Goal: Communication & Community: Participate in discussion

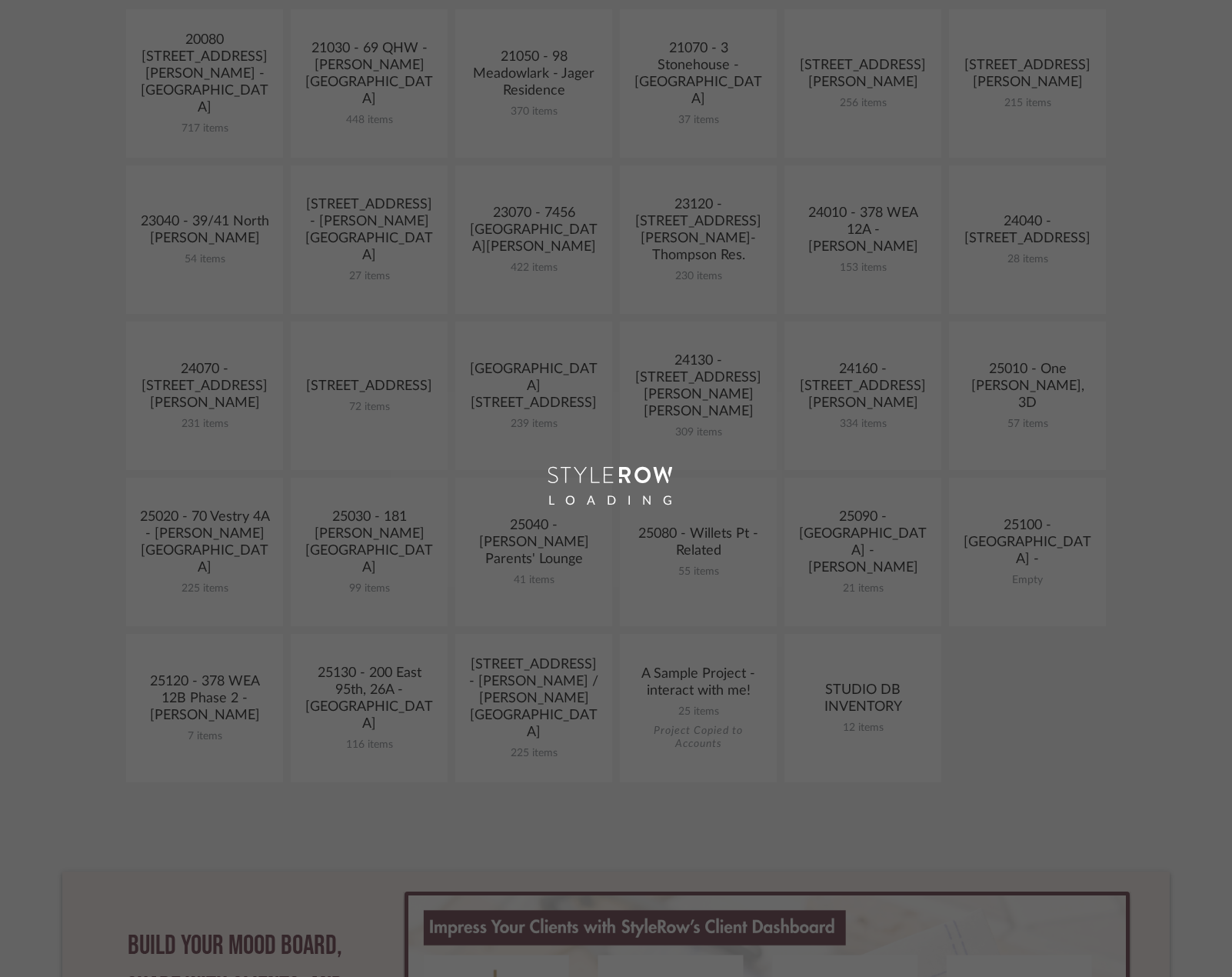
scroll to position [461, 0]
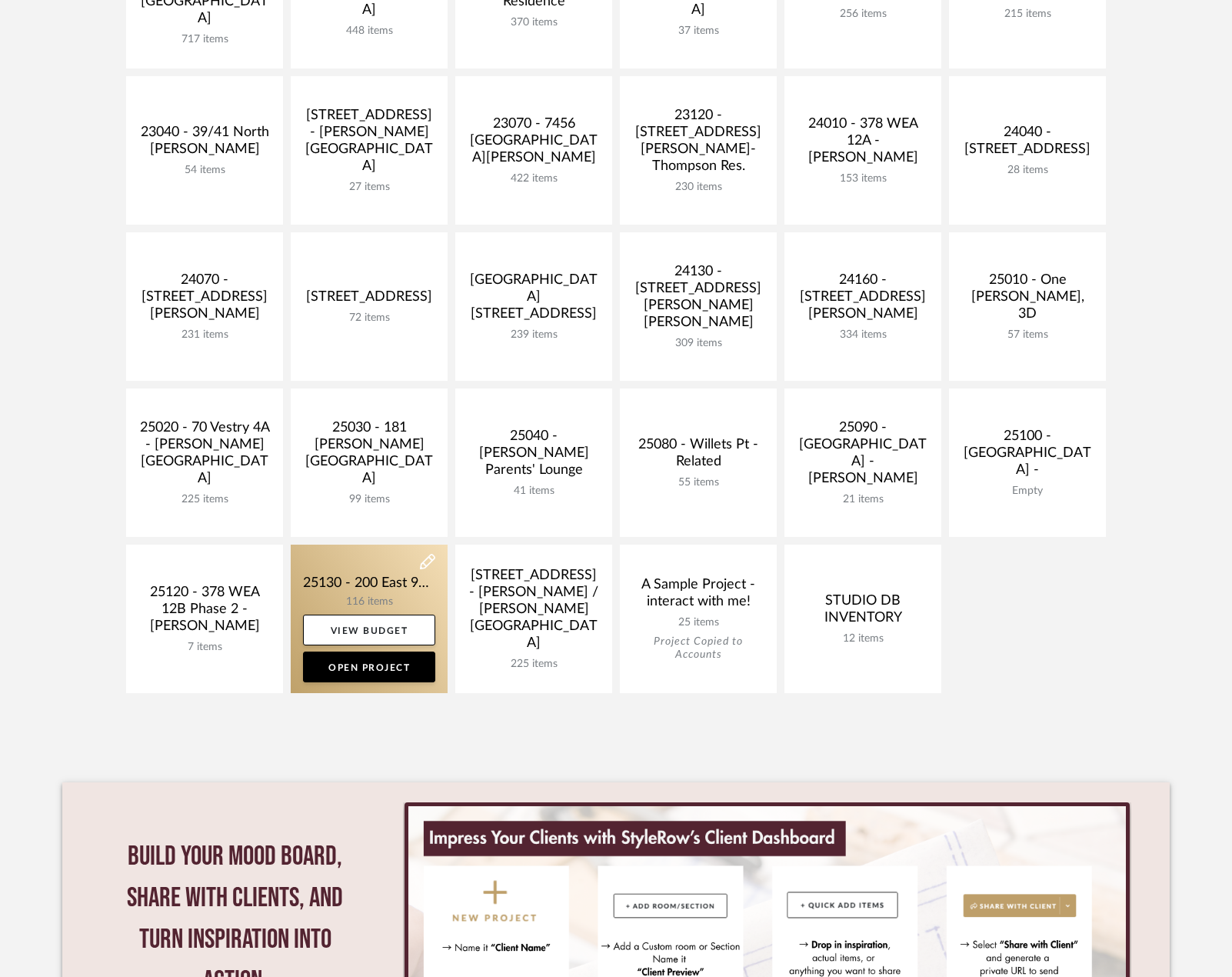
click at [378, 572] on link at bounding box center [370, 618] width 157 height 148
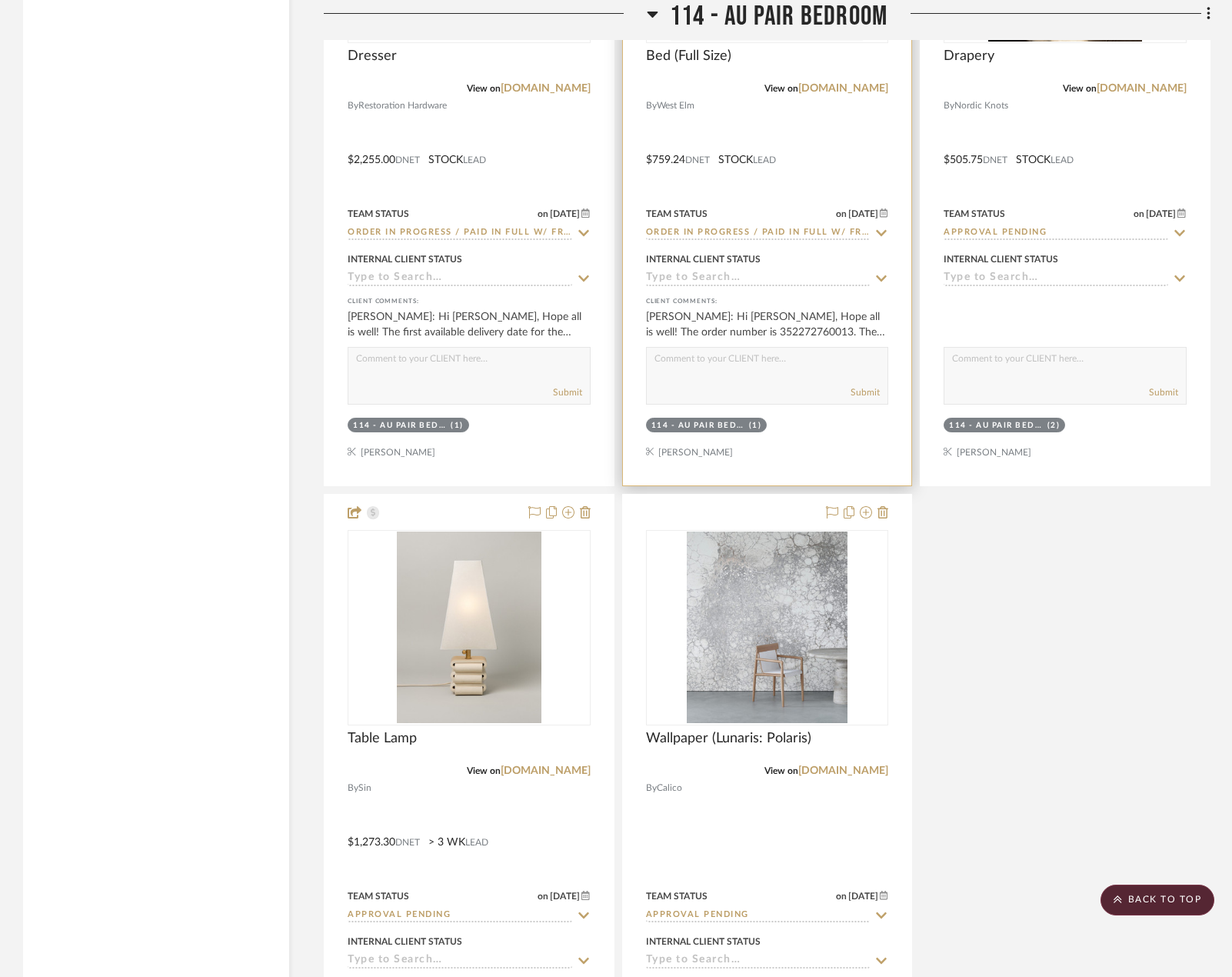
scroll to position [21313, 0]
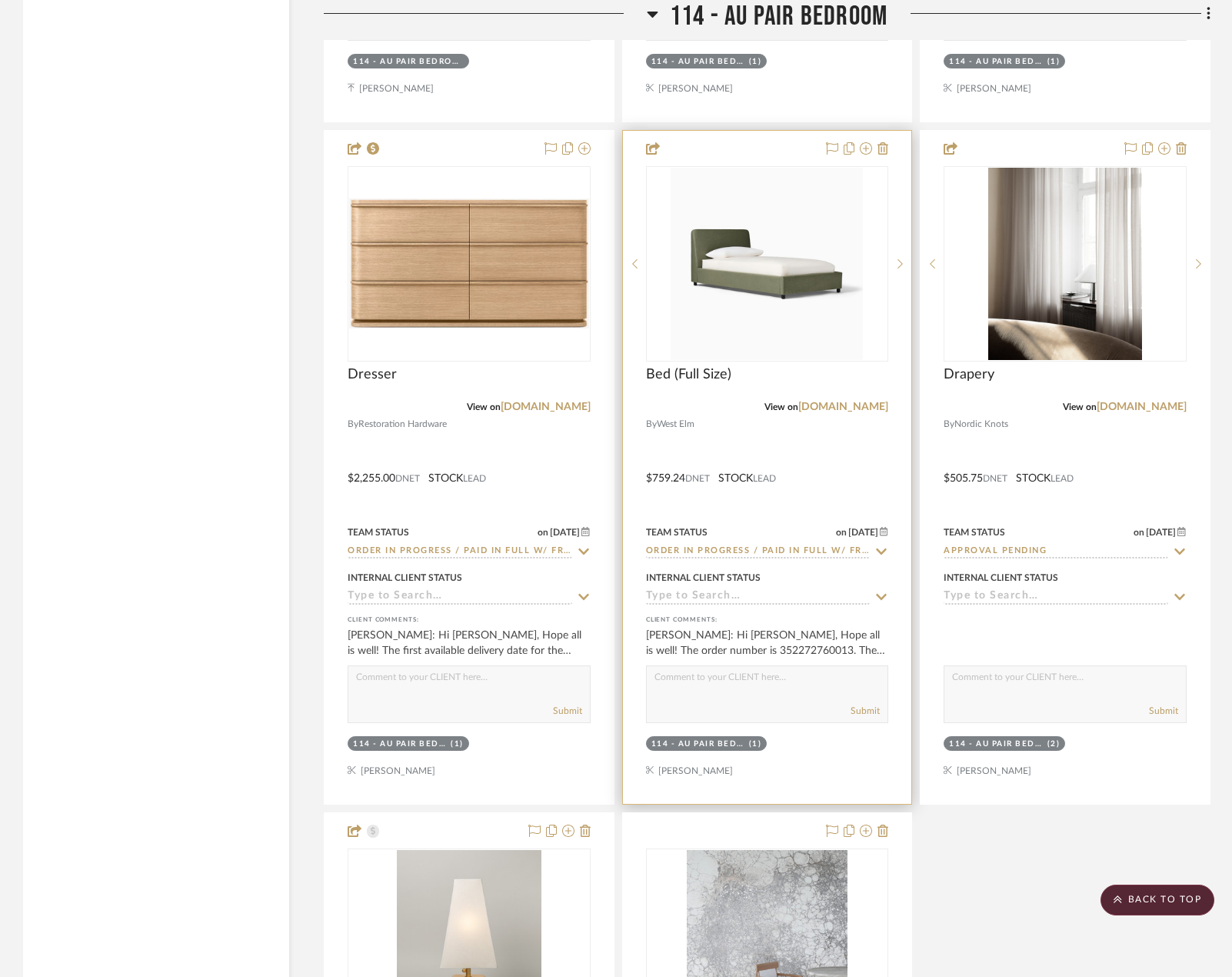
click at [823, 409] on div at bounding box center [767, 467] width 289 height 673
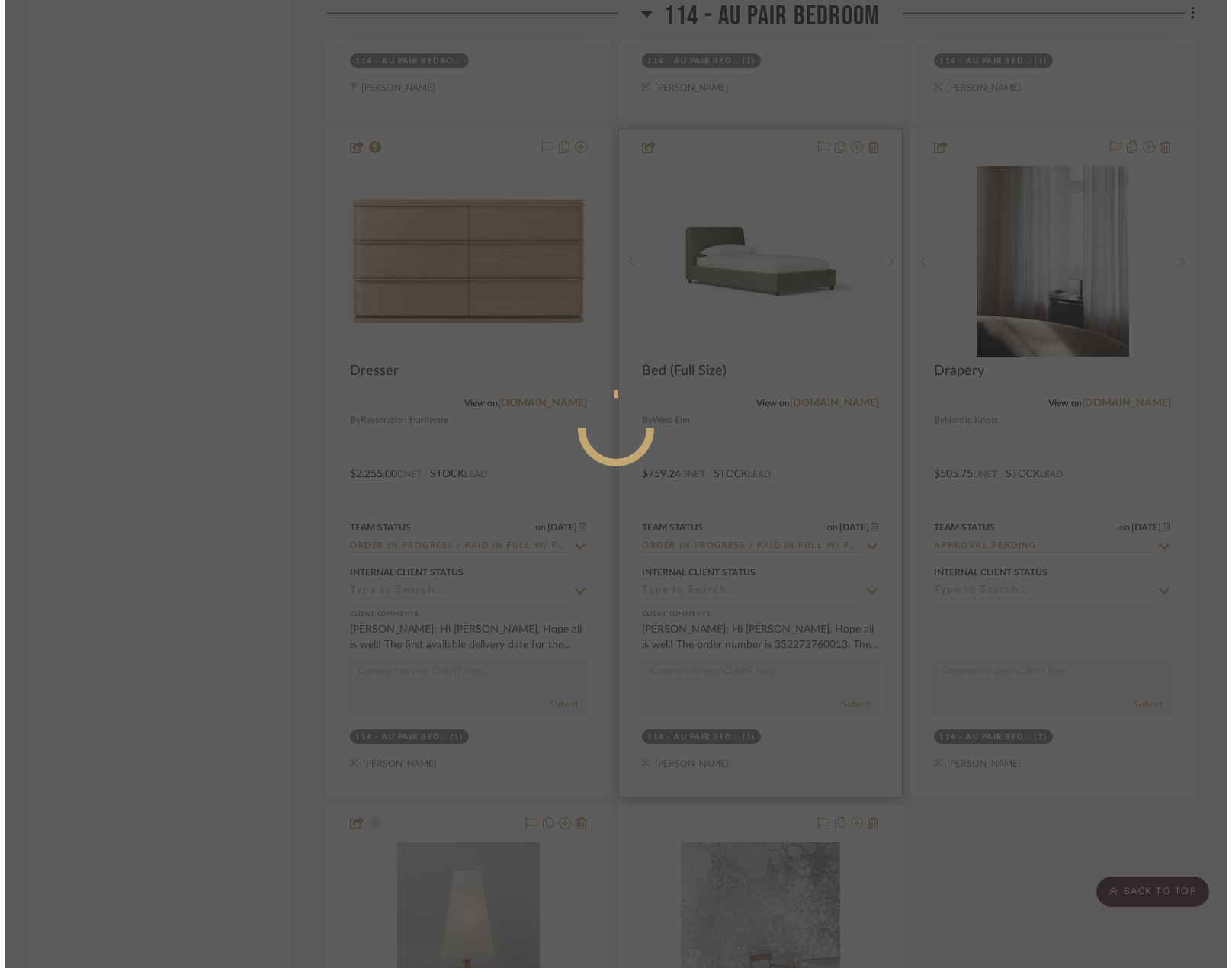
scroll to position [0, 0]
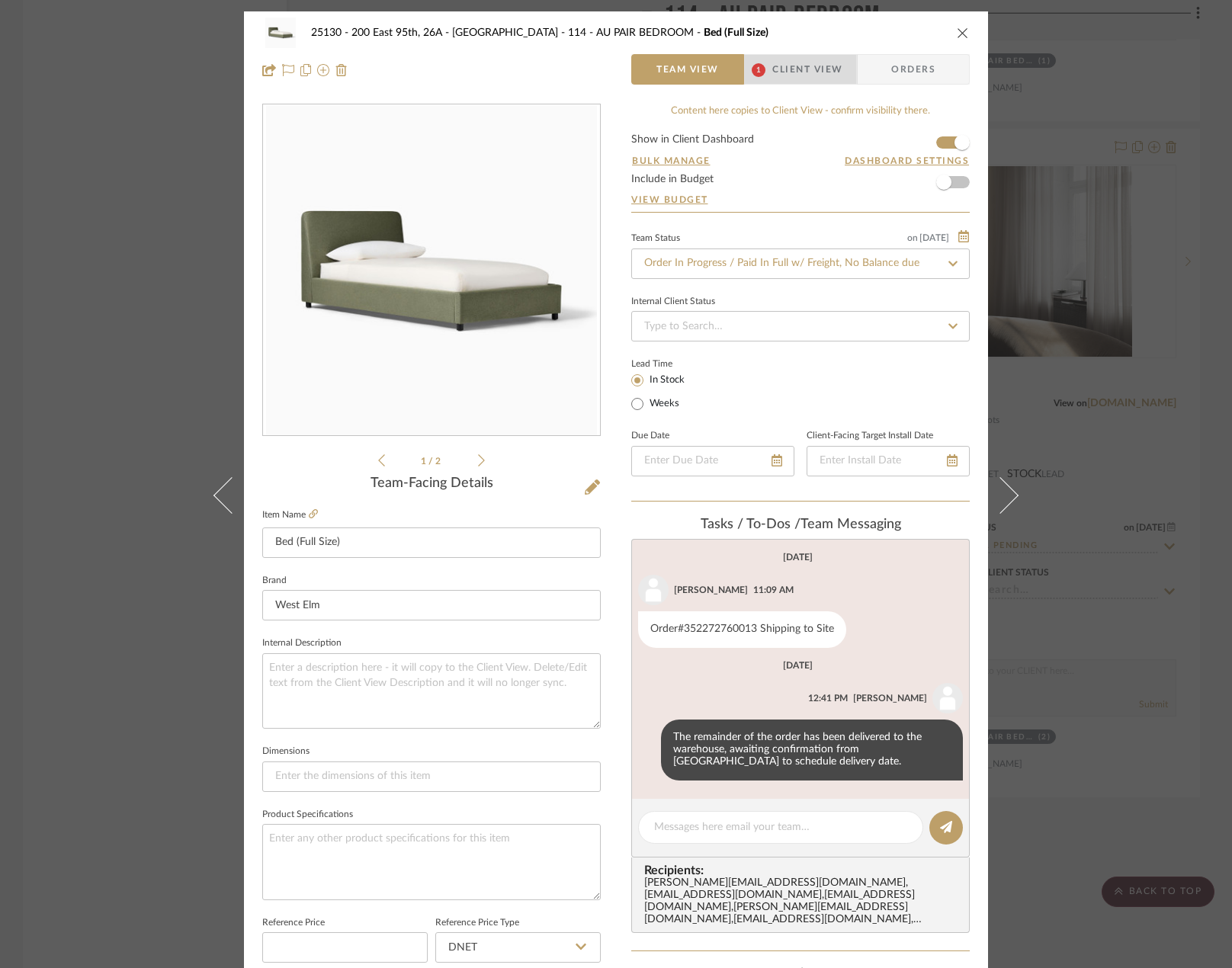
click at [801, 55] on span "Client View" at bounding box center [807, 69] width 70 height 31
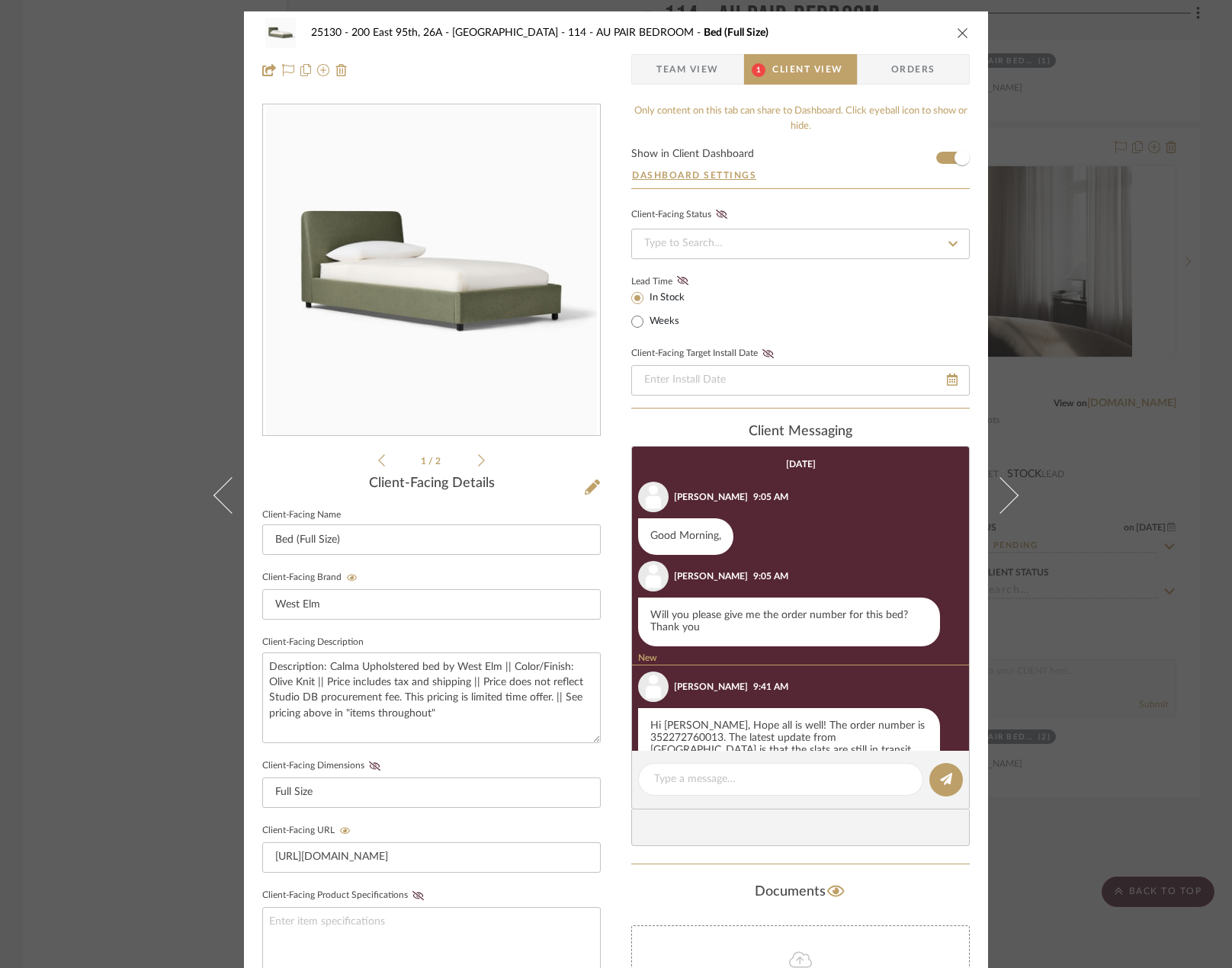
scroll to position [85, 0]
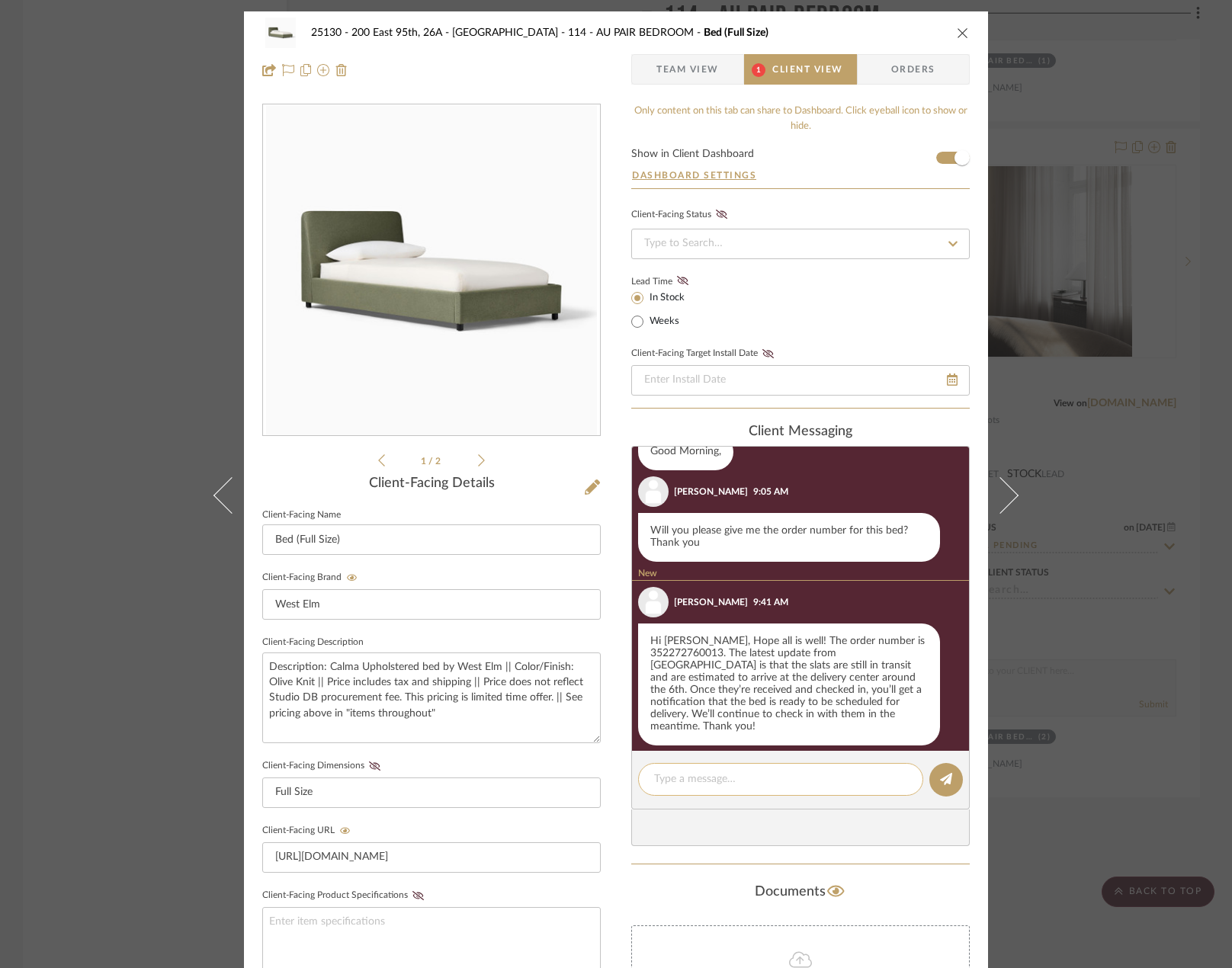
click at [822, 781] on textarea at bounding box center [780, 779] width 253 height 16
type textarea "Hi [PERSON_NAME],"
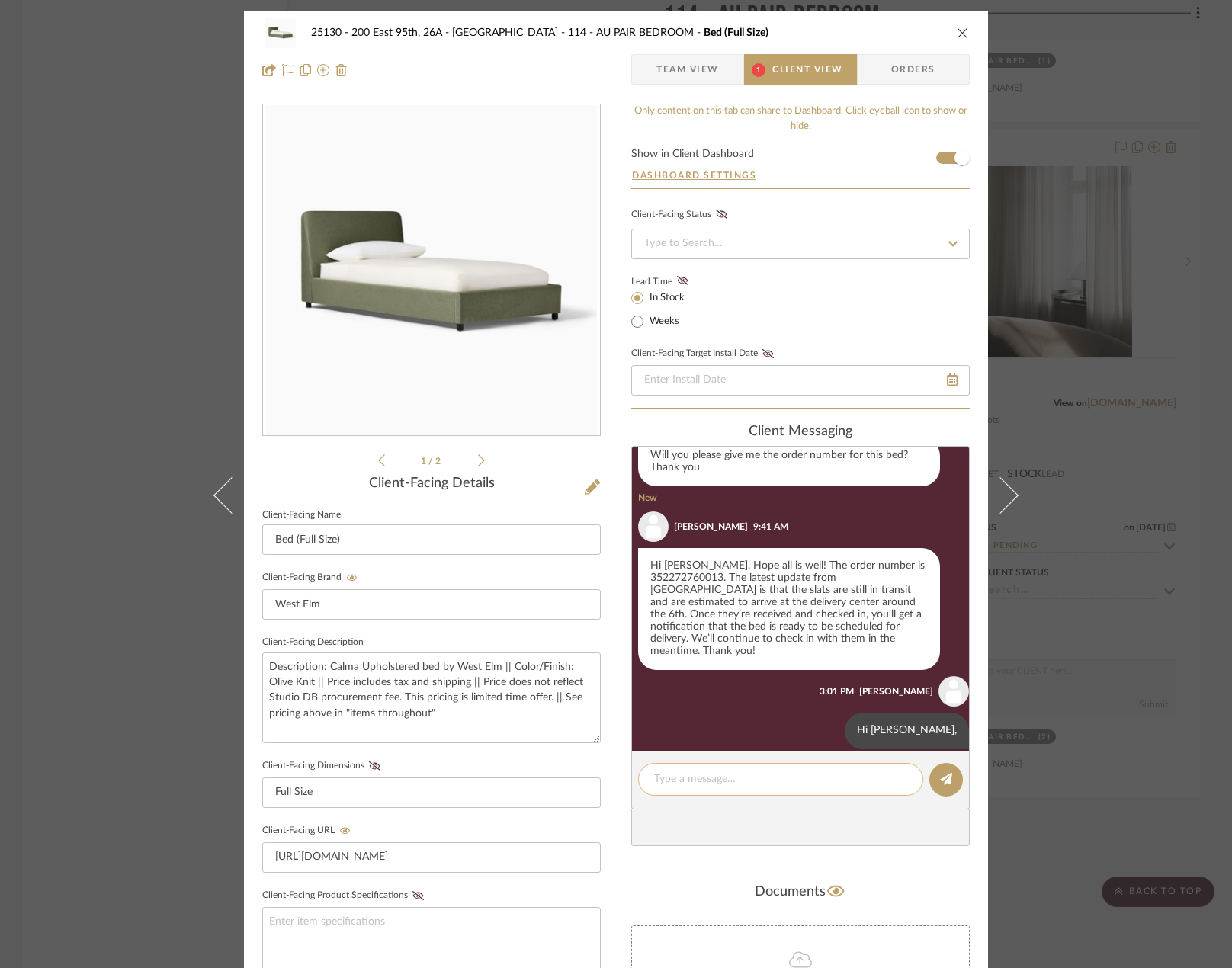
scroll to position [163, 0]
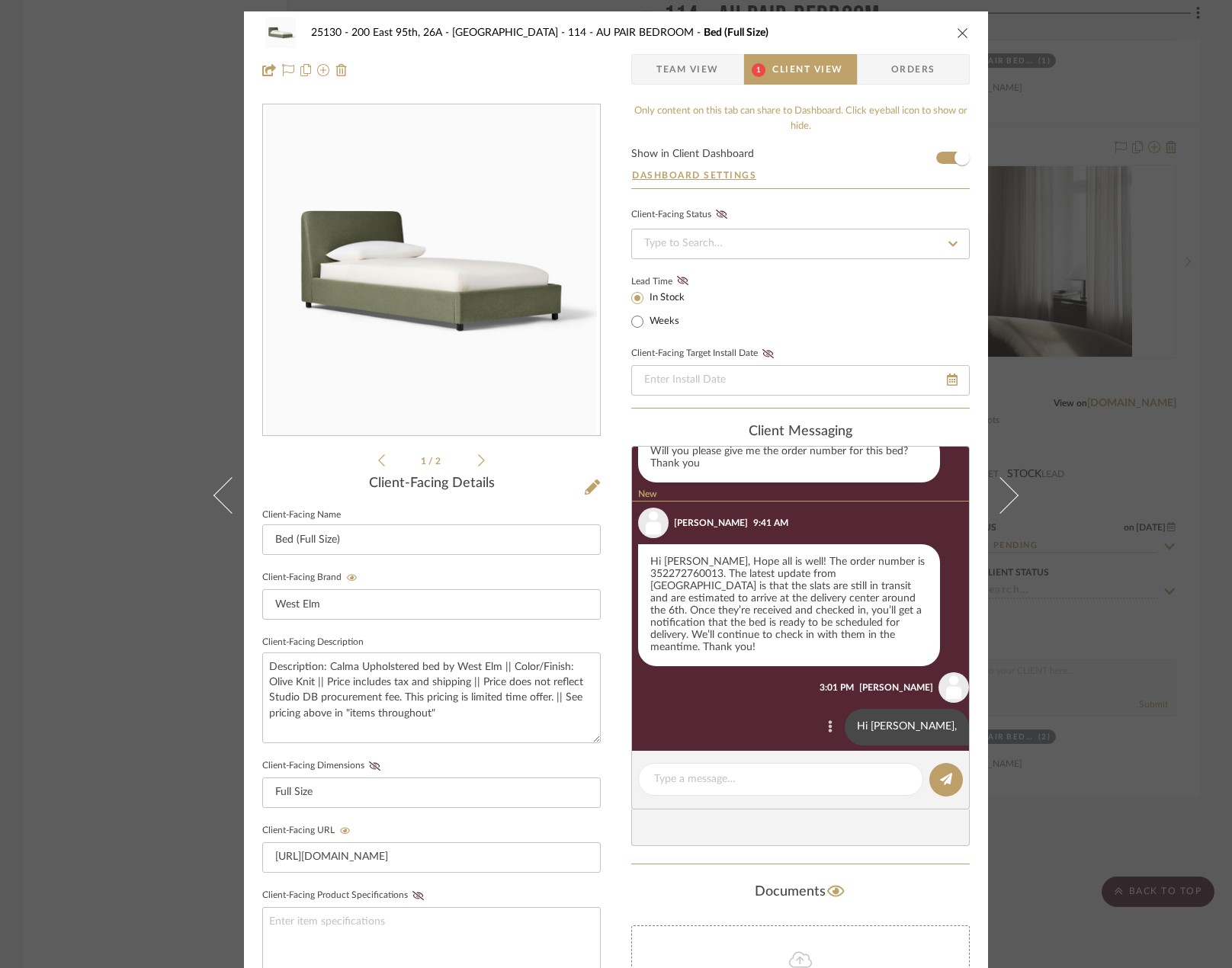
click at [839, 719] on button at bounding box center [830, 727] width 19 height 19
click at [785, 690] on span "Edit Message" at bounding box center [786, 696] width 62 height 13
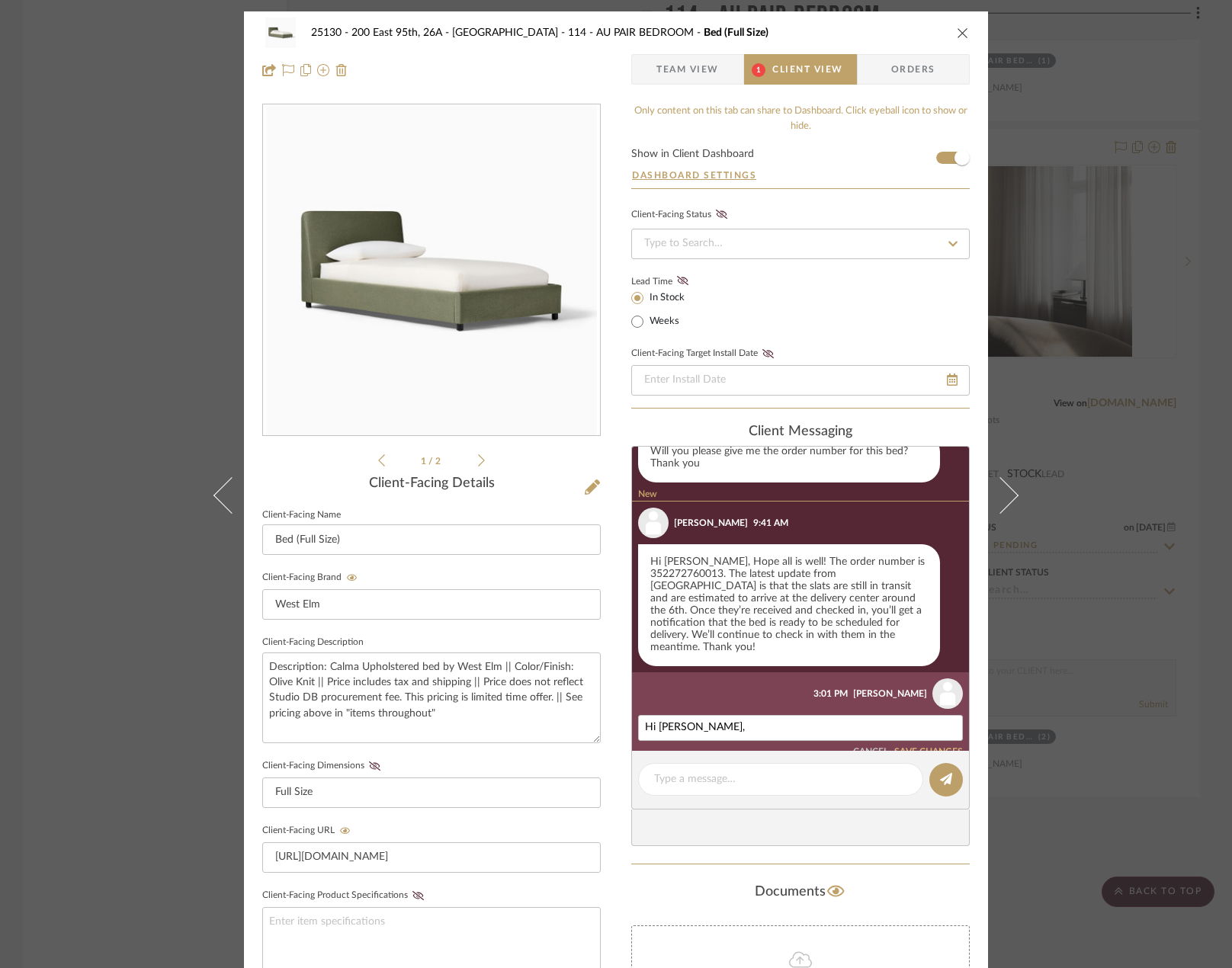
scroll to position [182, 0]
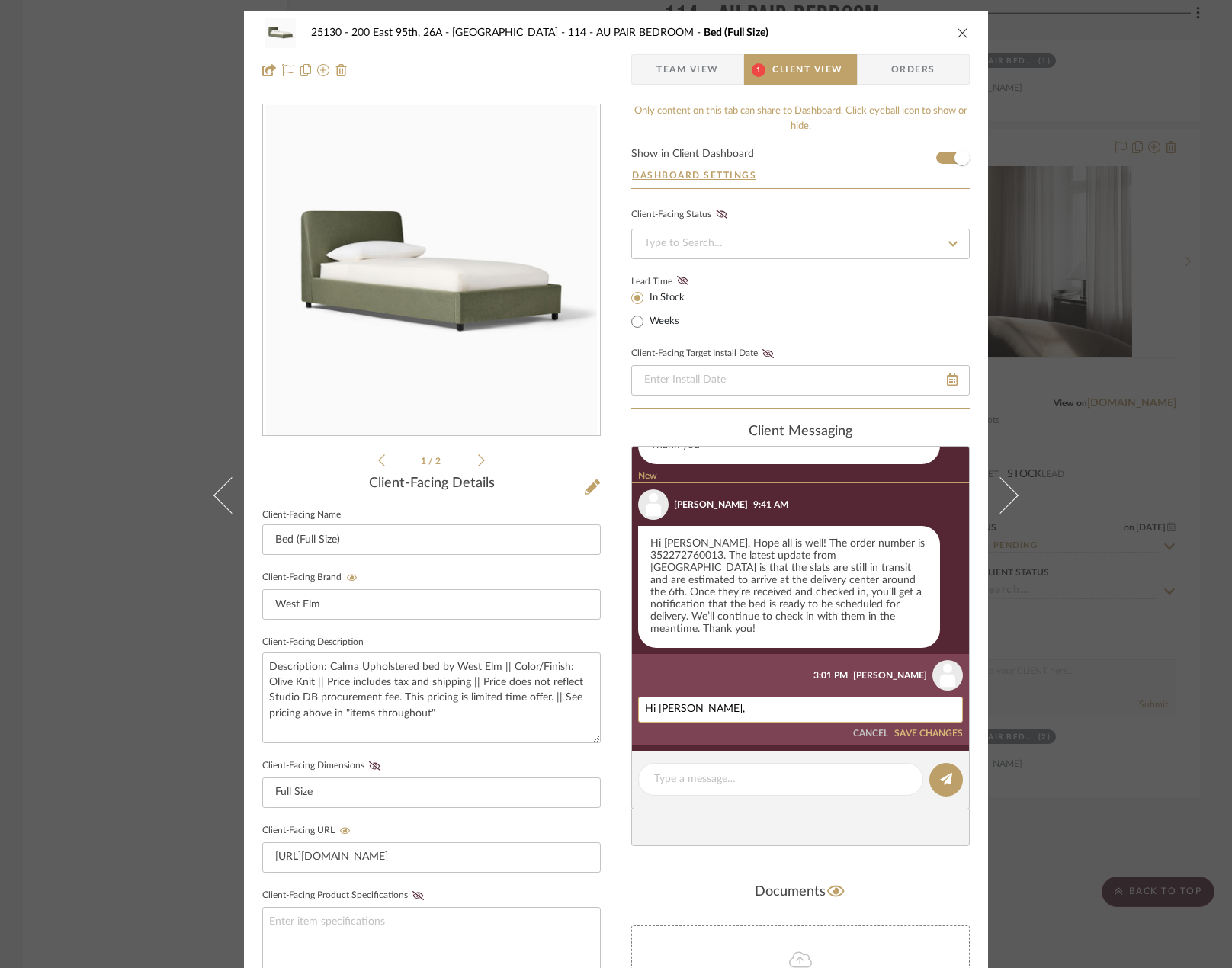
click at [722, 704] on textarea "Hi [PERSON_NAME]," at bounding box center [801, 710] width 311 height 12
type textarea "Hi [PERSON_NAME], I hope all i"
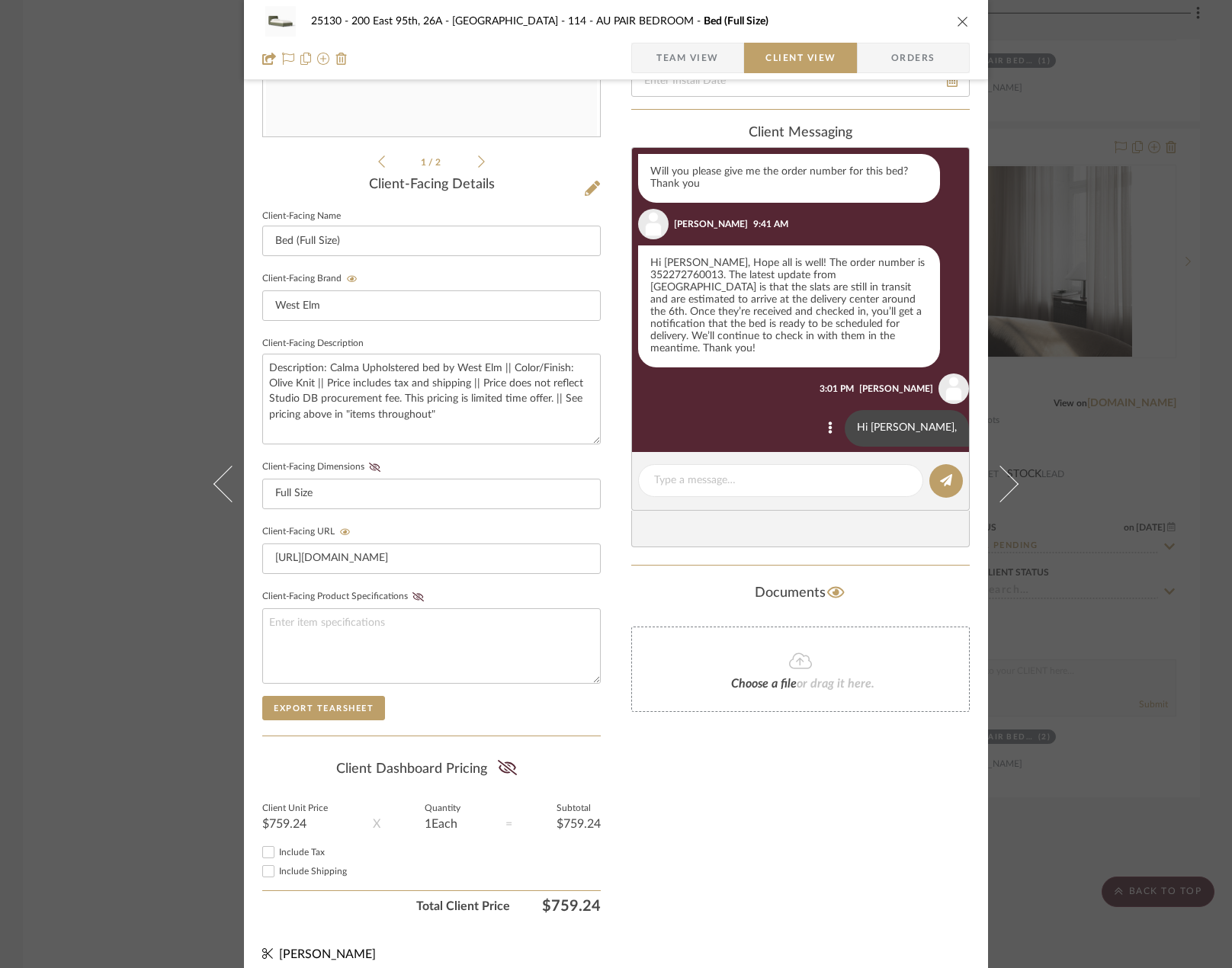
scroll to position [312, 0]
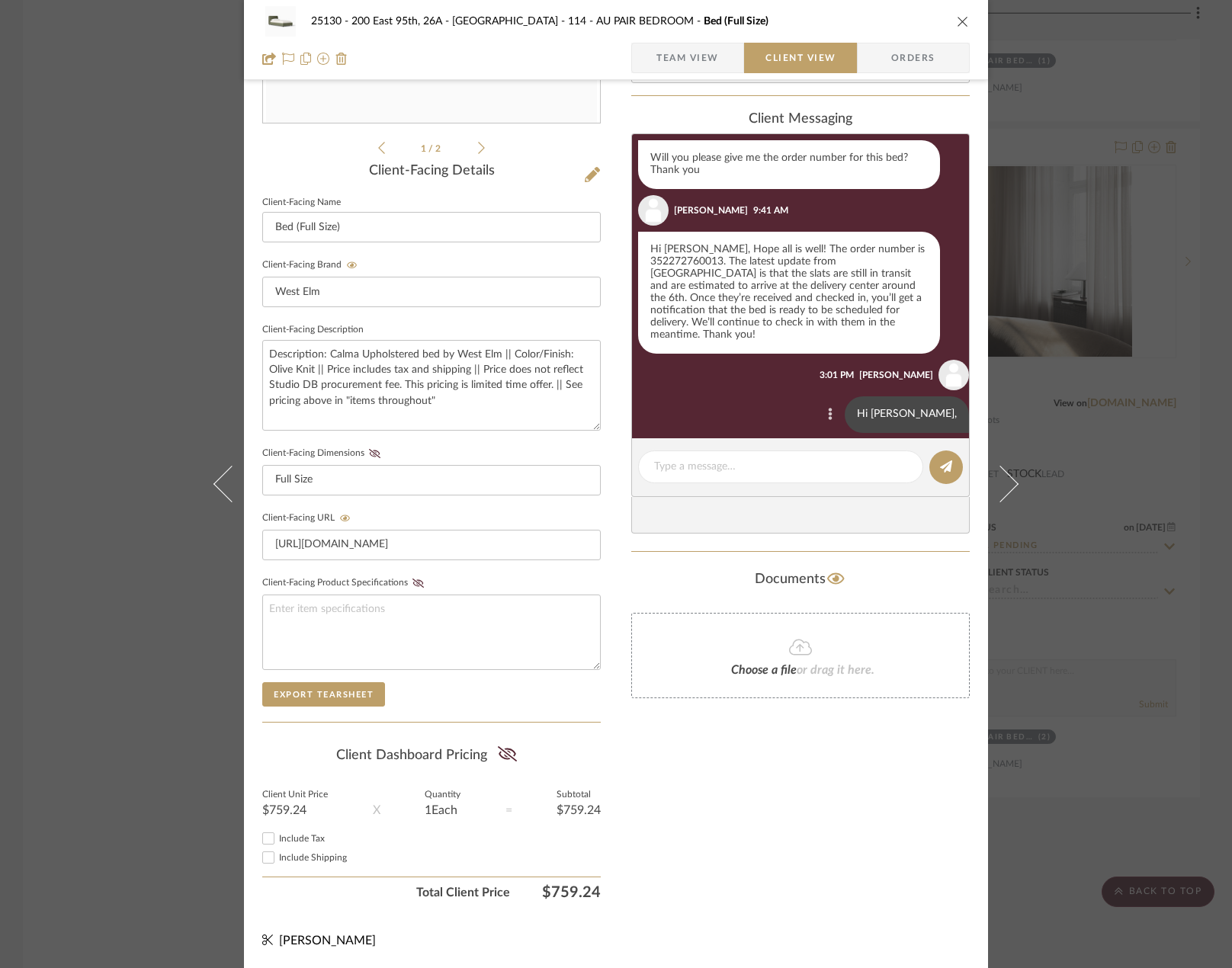
click at [832, 408] on icon at bounding box center [830, 414] width 4 height 12
click at [807, 381] on span "Edit Message" at bounding box center [786, 383] width 62 height 13
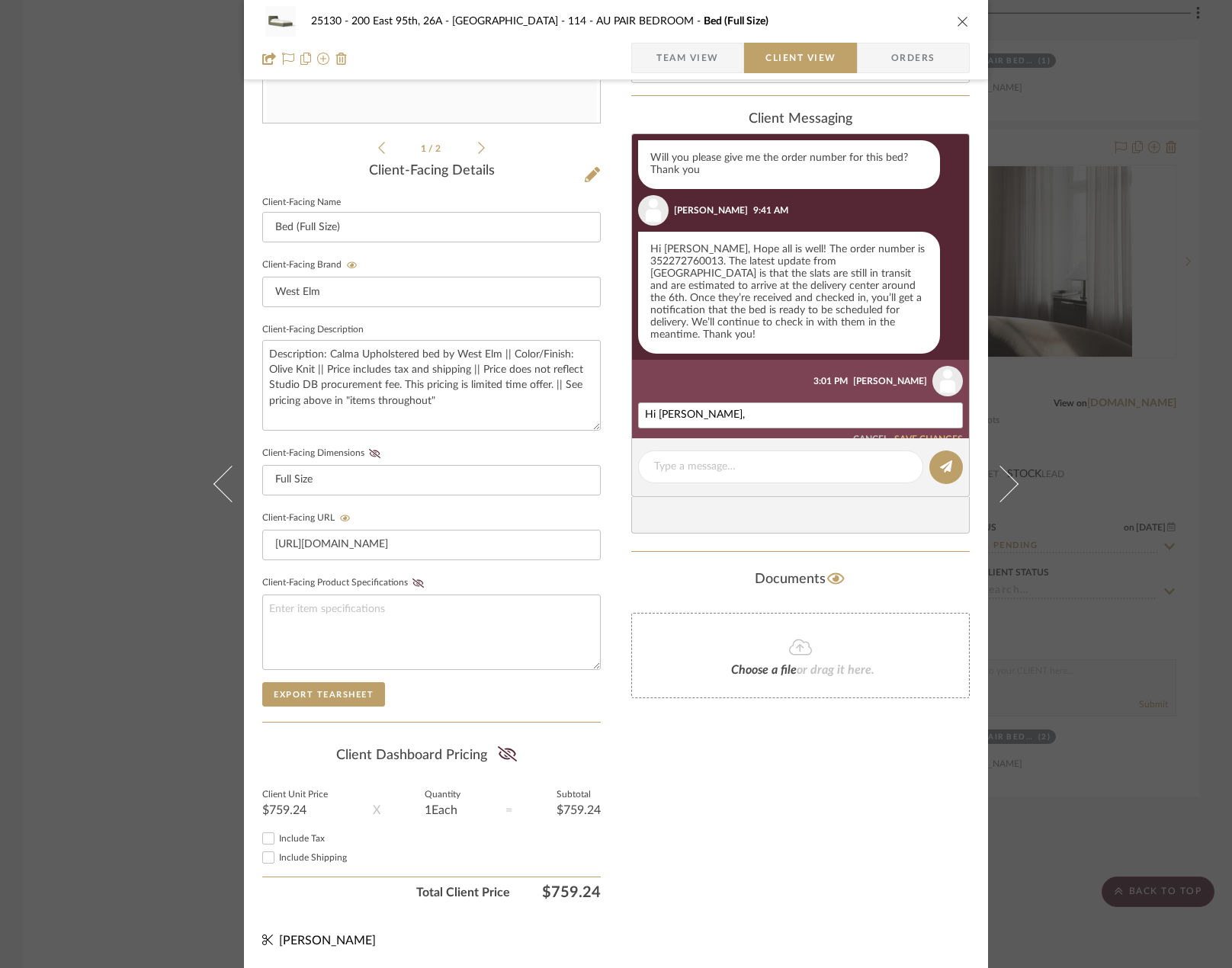
scroll to position [163, 0]
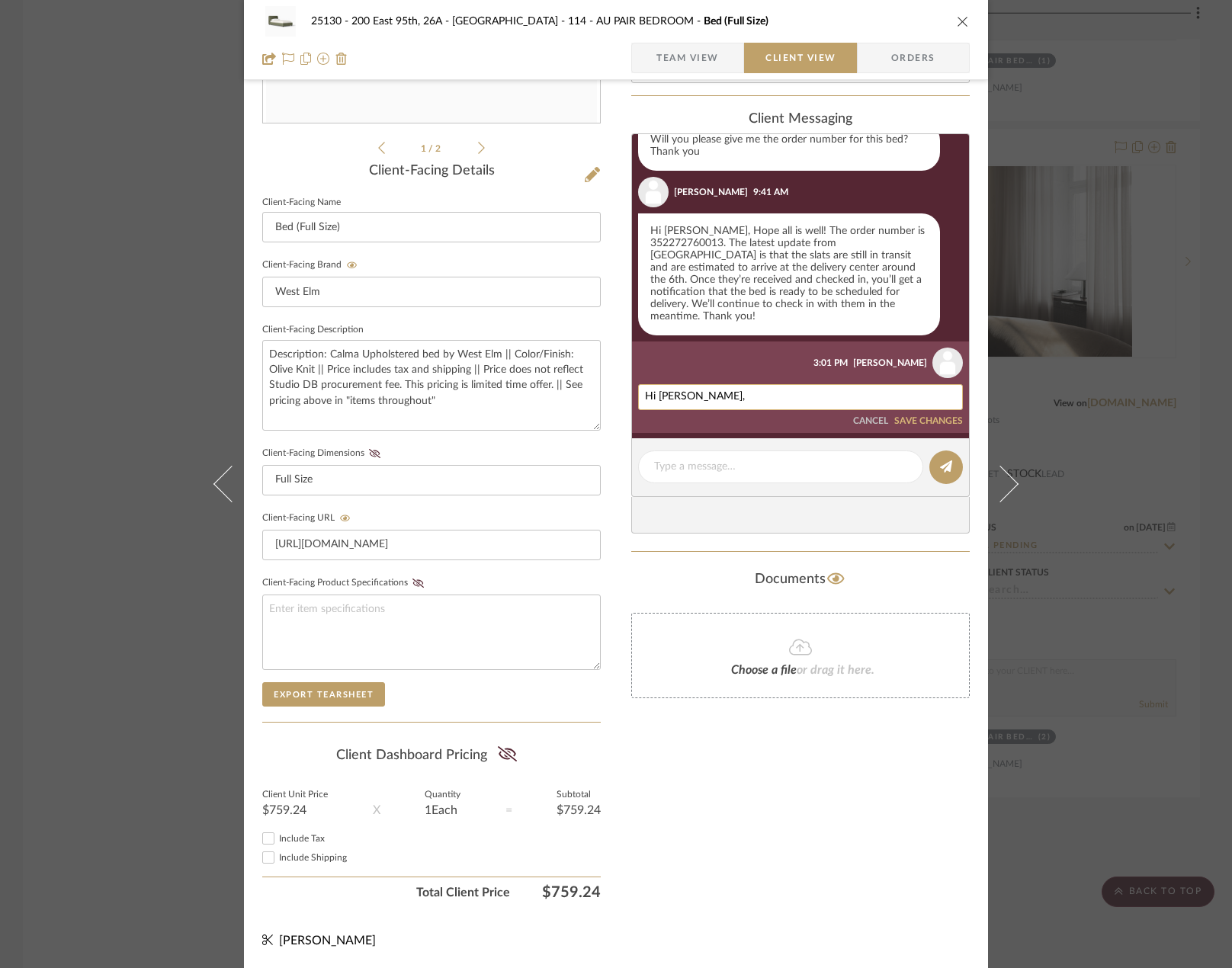
click at [763, 391] on textarea "Hi [PERSON_NAME]," at bounding box center [801, 397] width 311 height 12
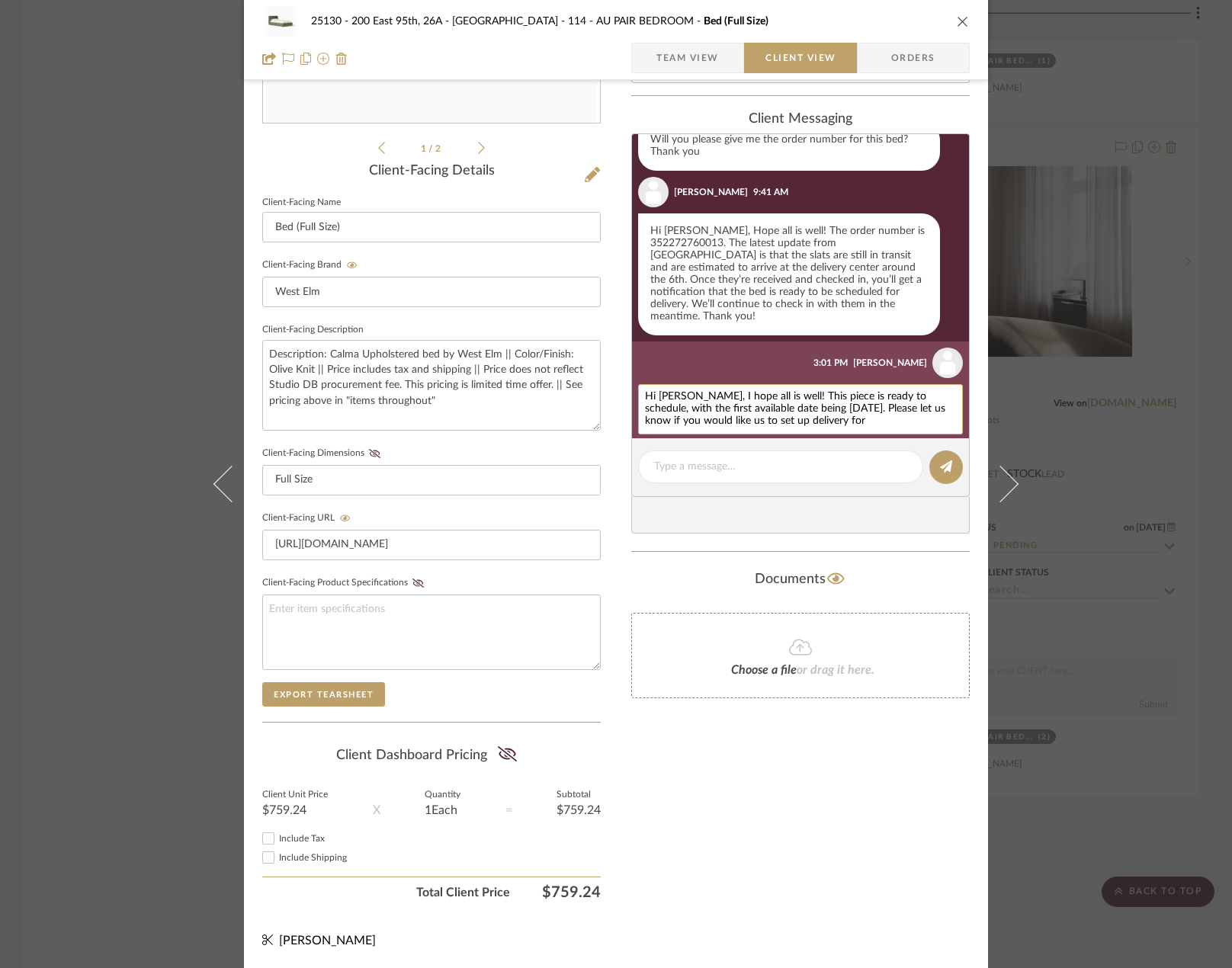
click at [905, 397] on textarea "Hi [PERSON_NAME], I hope all is well! This piece is ready to schedule, with the…" at bounding box center [801, 409] width 311 height 36
click at [901, 409] on textarea "Hi [PERSON_NAME], I hope all is well! This piece is ready to schedule, with the…" at bounding box center [801, 409] width 311 height 36
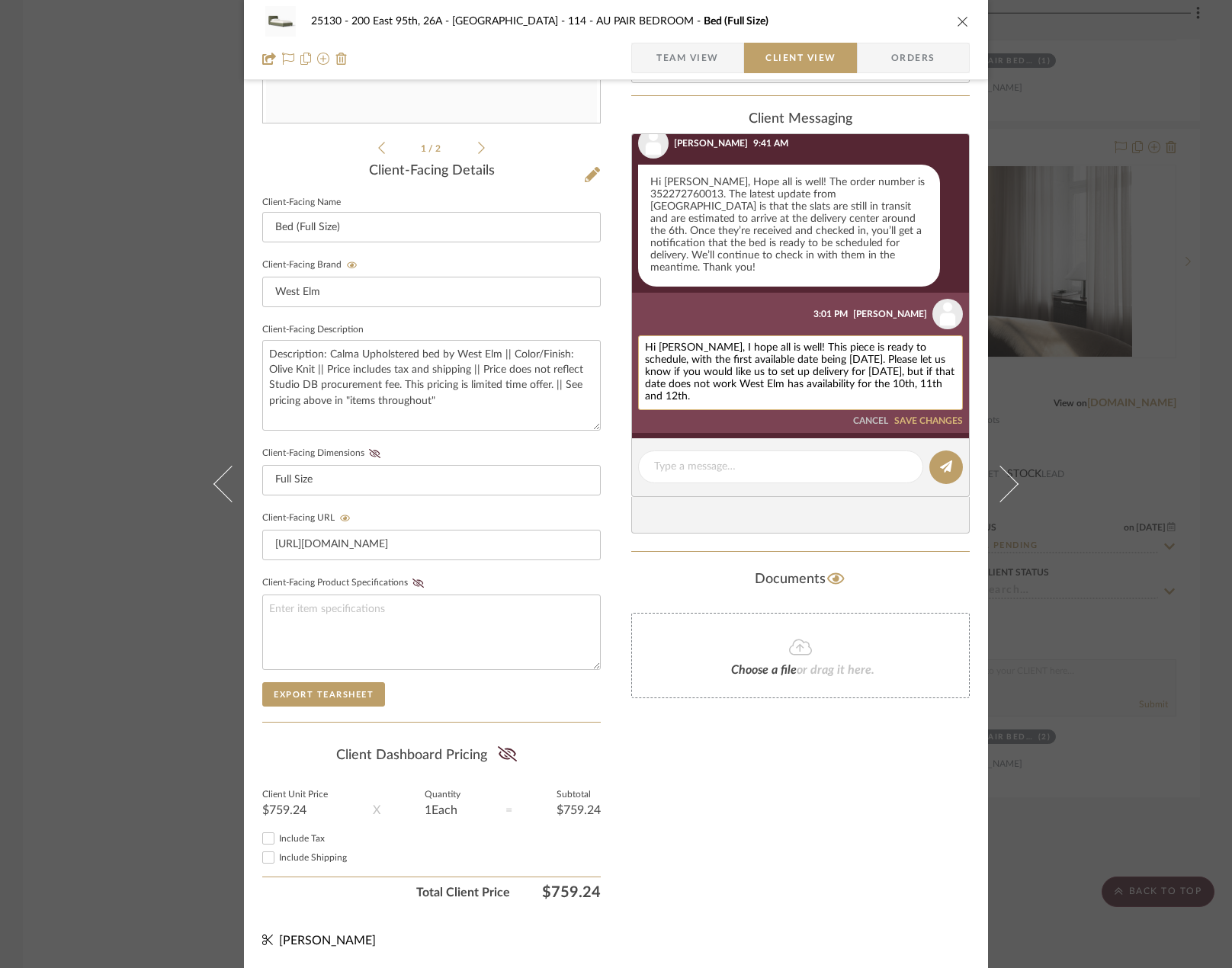
drag, startPoint x: 660, startPoint y: 386, endPoint x: 639, endPoint y: 389, distance: 21.2
click at [638, 390] on div "Hi [PERSON_NAME], I hope all is well! This piece is ready to schedule, with the…" at bounding box center [801, 373] width 325 height 75
drag, startPoint x: 696, startPoint y: 383, endPoint x: 675, endPoint y: 383, distance: 21.0
click at [675, 383] on textarea "Hi [PERSON_NAME], I hope all is well! This piece is ready to schedule, with the…" at bounding box center [801, 373] width 311 height 61
drag, startPoint x: 747, startPoint y: 385, endPoint x: 728, endPoint y: 384, distance: 19.0
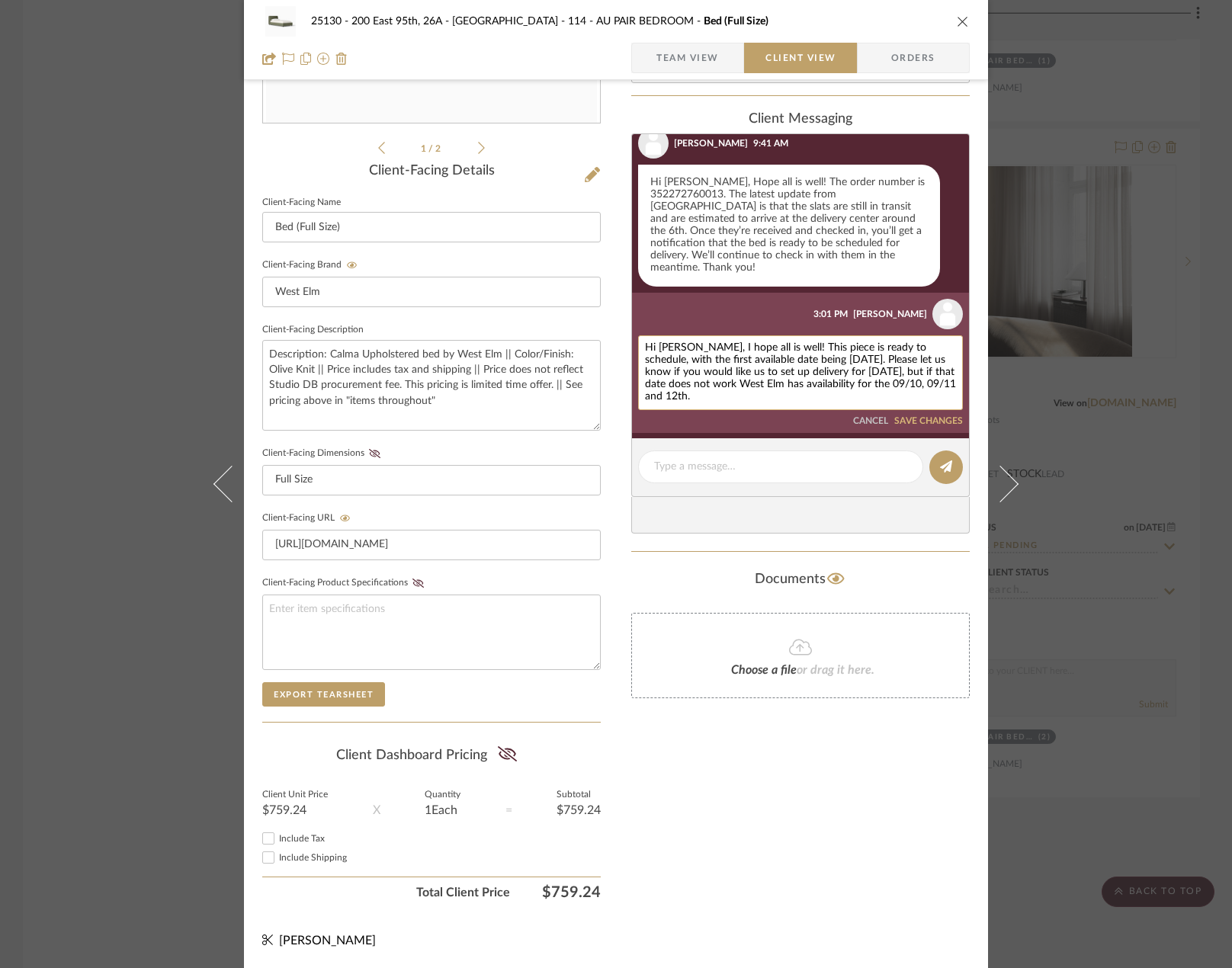
click at [728, 384] on textarea "Hi [PERSON_NAME], I hope all is well! This piece is ready to schedule, with the…" at bounding box center [801, 373] width 311 height 61
click at [798, 381] on textarea "Hi [PERSON_NAME], I hope all is well! This piece is ready to schedule, with the…" at bounding box center [801, 373] width 311 height 61
type textarea "Hi [PERSON_NAME], I hope all is well! This piece is ready to schedule, with the…"
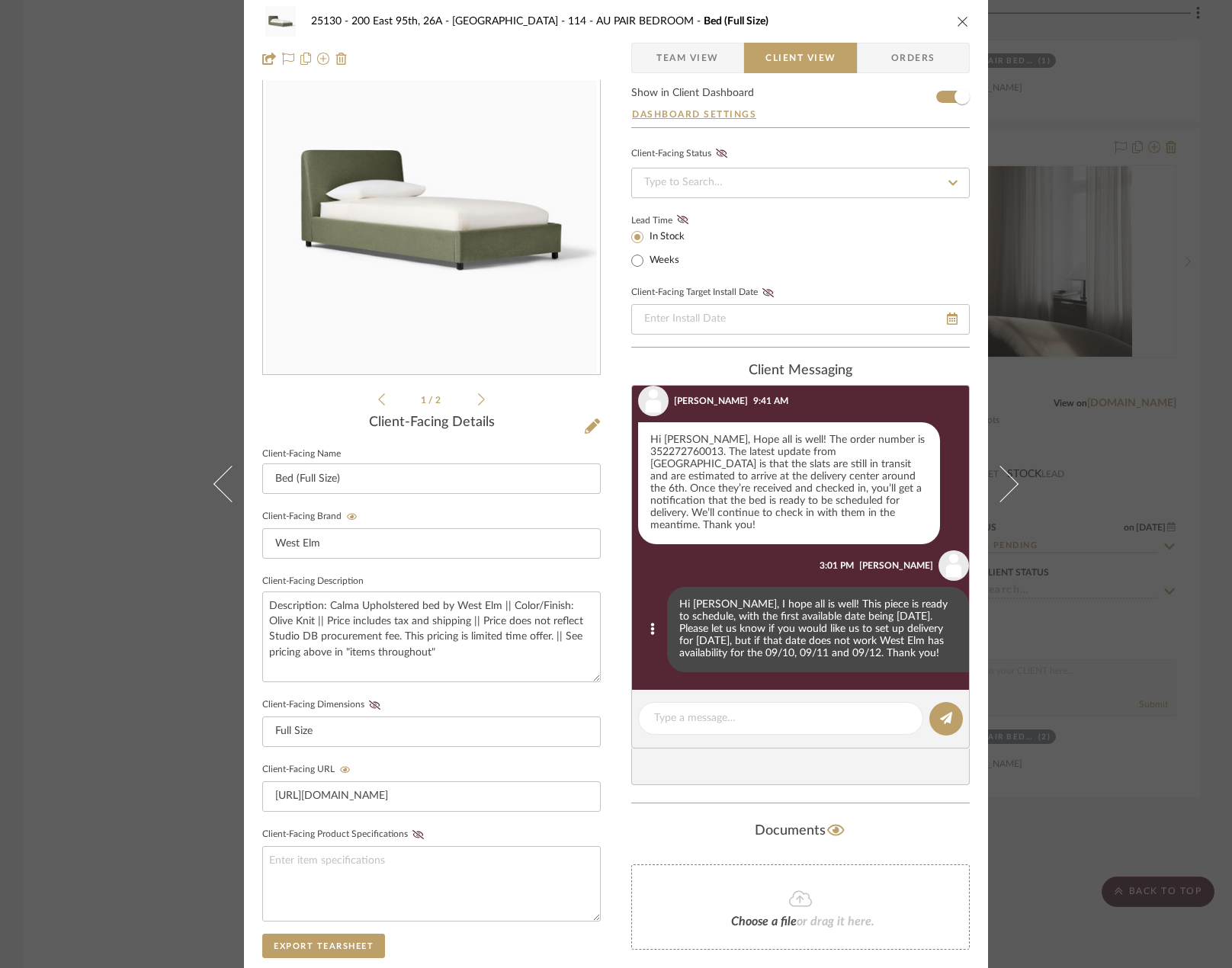
scroll to position [0, 0]
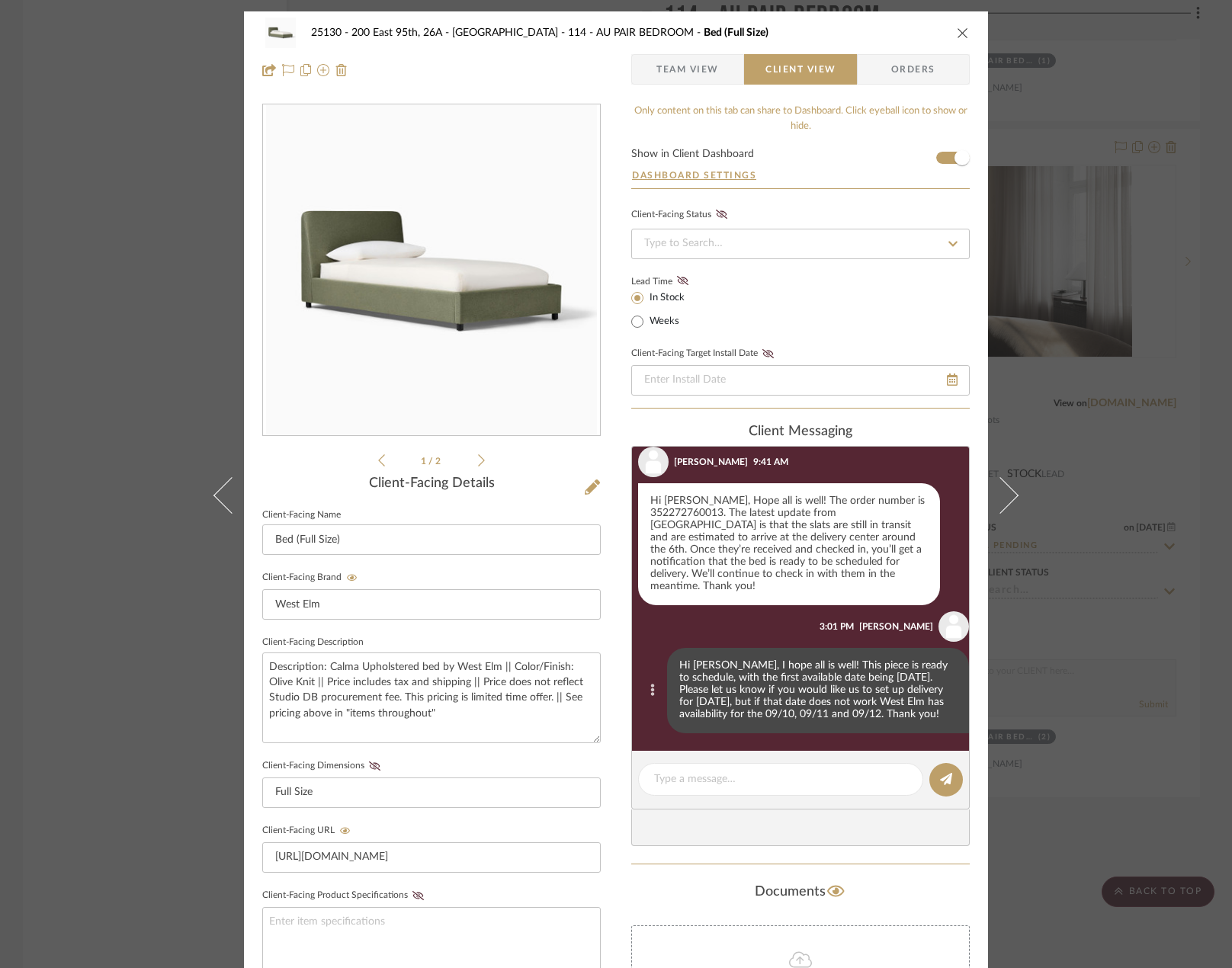
click at [651, 683] on icon at bounding box center [653, 689] width 4 height 12
click at [598, 670] on span "Edit Message" at bounding box center [568, 666] width 62 height 13
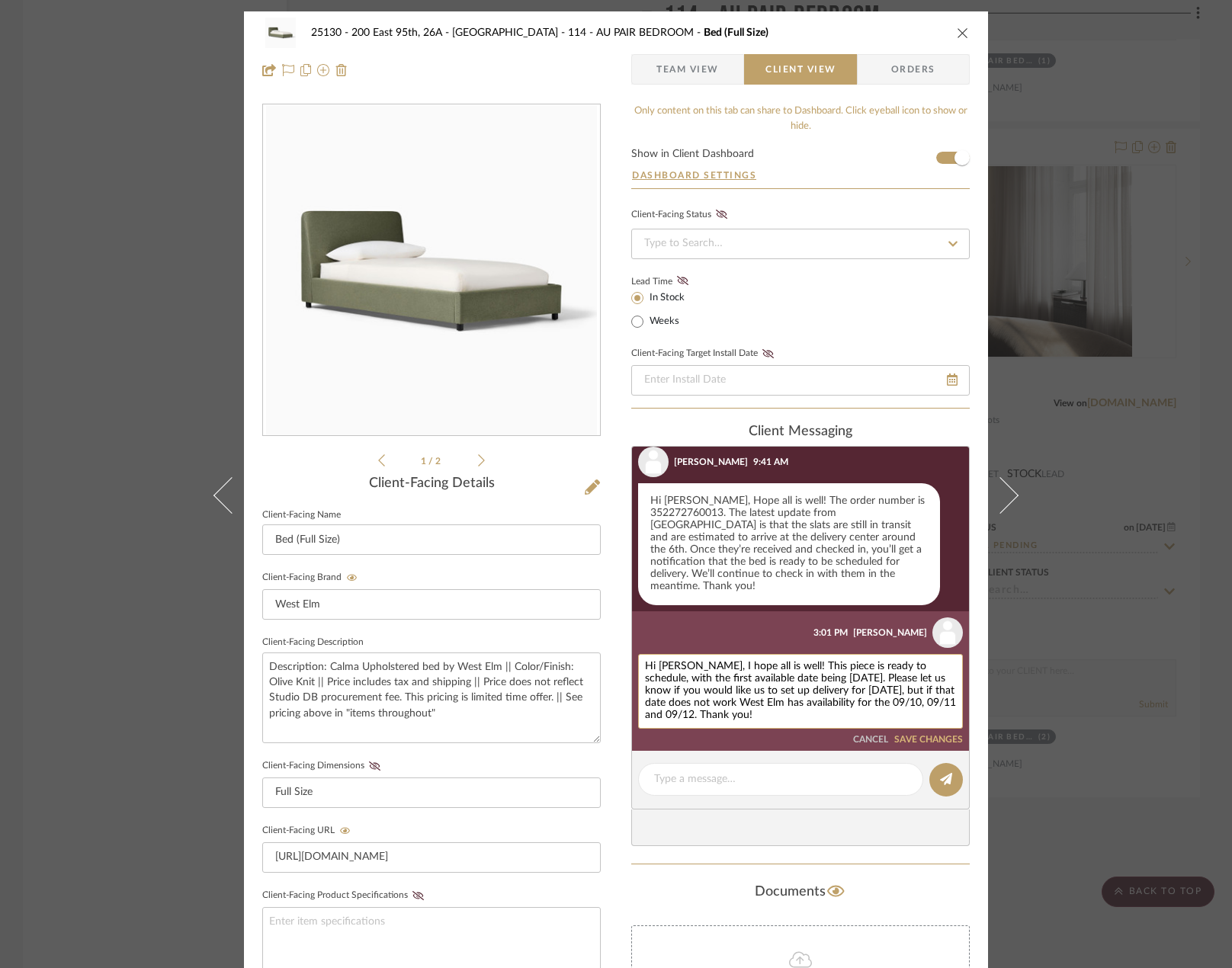
click at [923, 661] on textarea "Hi [PERSON_NAME], I hope all is well! This piece is ready to schedule, with the…" at bounding box center [801, 691] width 311 height 61
type textarea "Hi [PERSON_NAME], I hope all is well! This piece is ready to schedule for deliv…"
click at [917, 735] on button "SAVE CHANGES" at bounding box center [929, 740] width 69 height 11
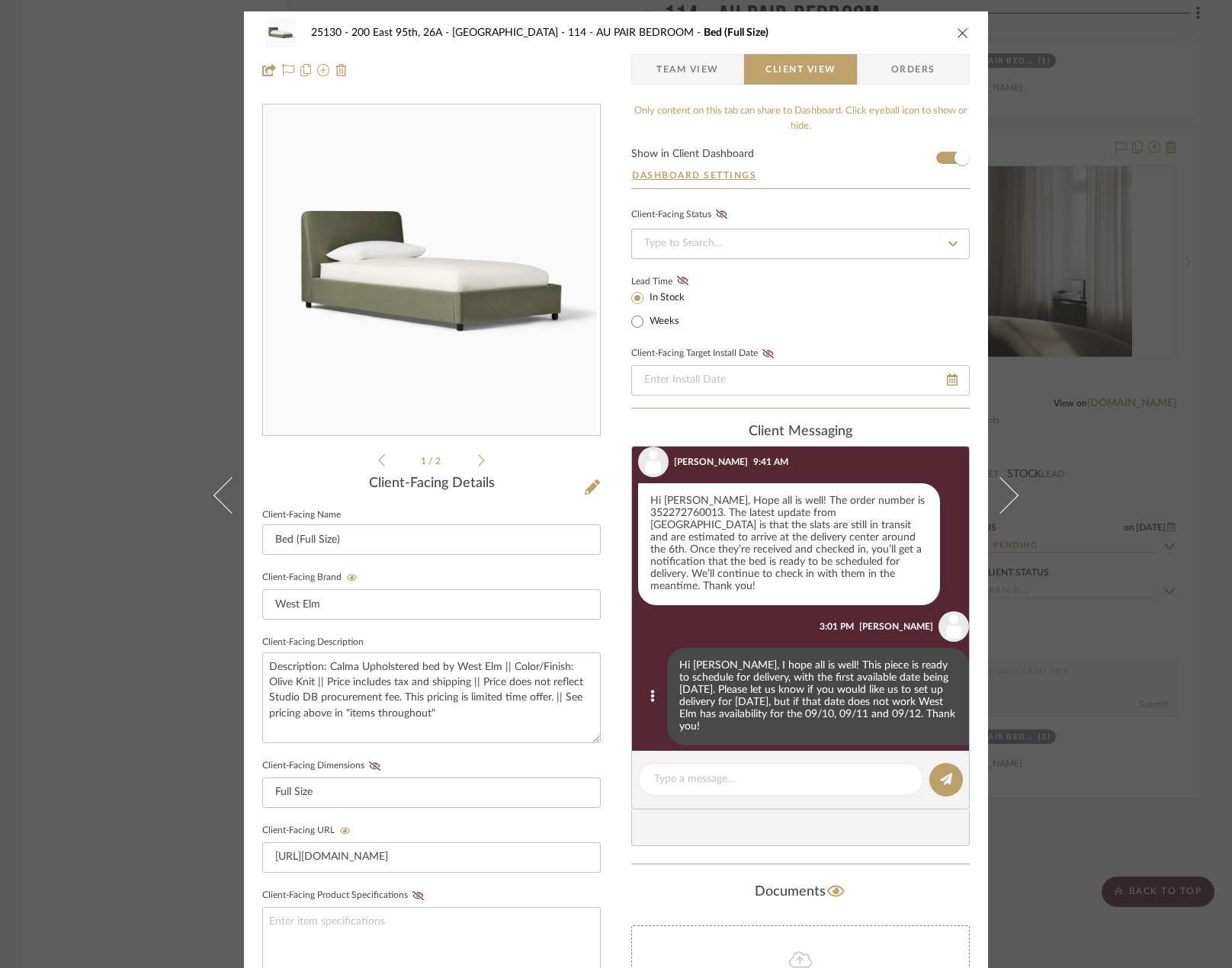
click at [785, 667] on div "Hi [PERSON_NAME], I hope all is well! This piece is ready to schedule for deliv…" at bounding box center [817, 696] width 302 height 97
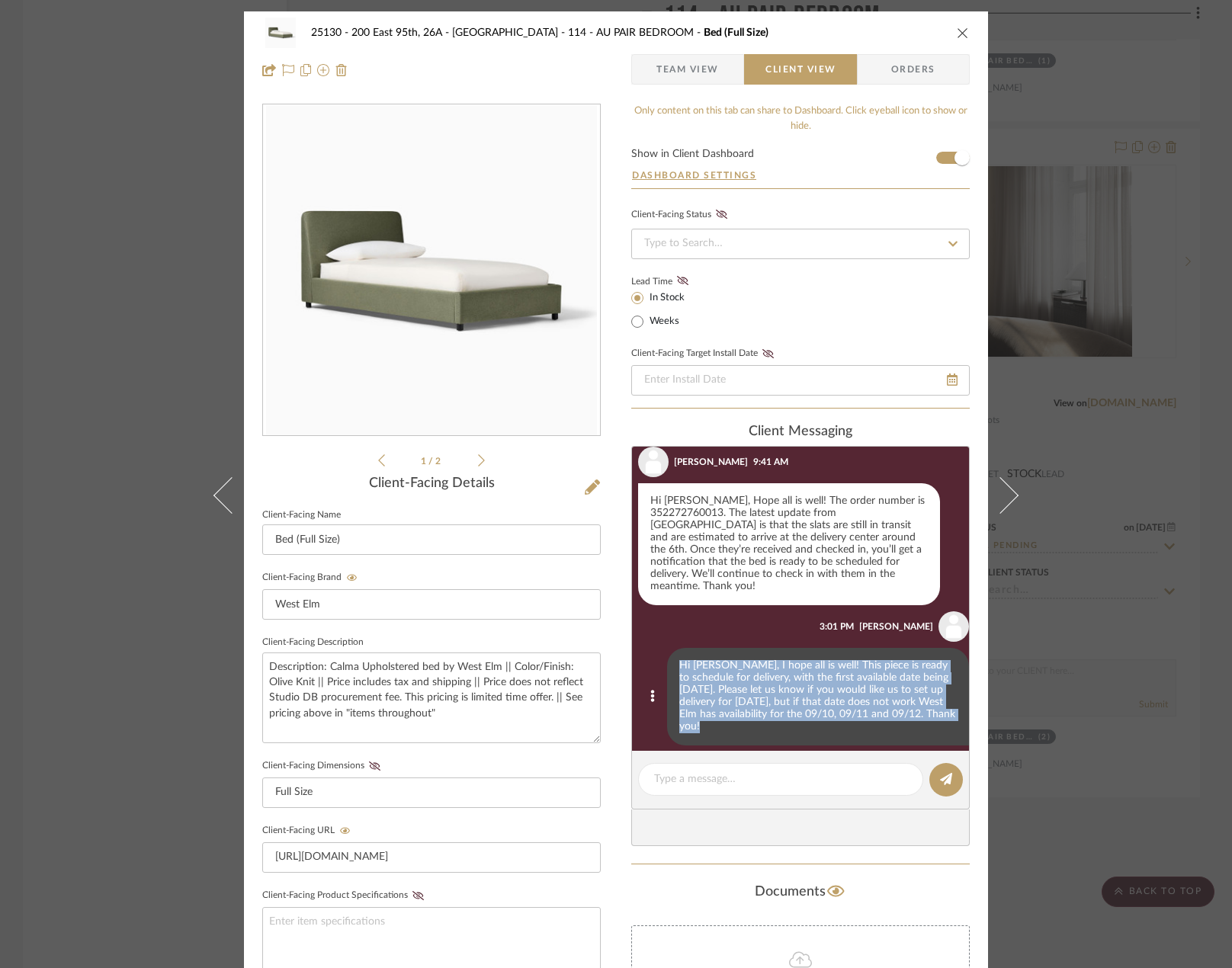
click at [785, 667] on div "Hi [PERSON_NAME], I hope all is well! This piece is ready to schedule for deliv…" at bounding box center [817, 696] width 302 height 97
click at [781, 690] on div "Hi [PERSON_NAME], I hope all is well! This piece is ready to schedule for deliv…" at bounding box center [817, 696] width 302 height 97
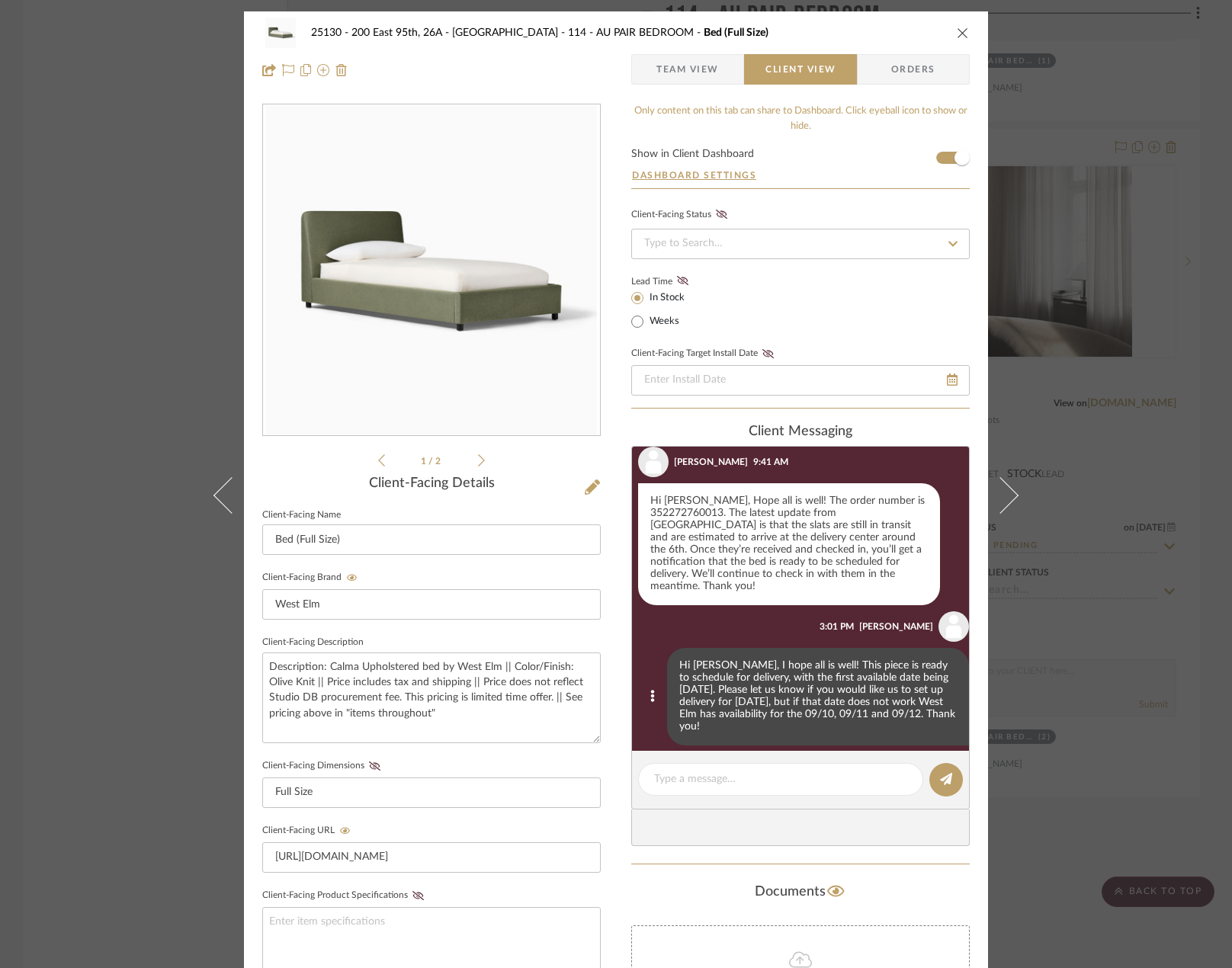
click at [783, 678] on div "Hi [PERSON_NAME], I hope all is well! This piece is ready to schedule for deliv…" at bounding box center [817, 696] width 302 height 97
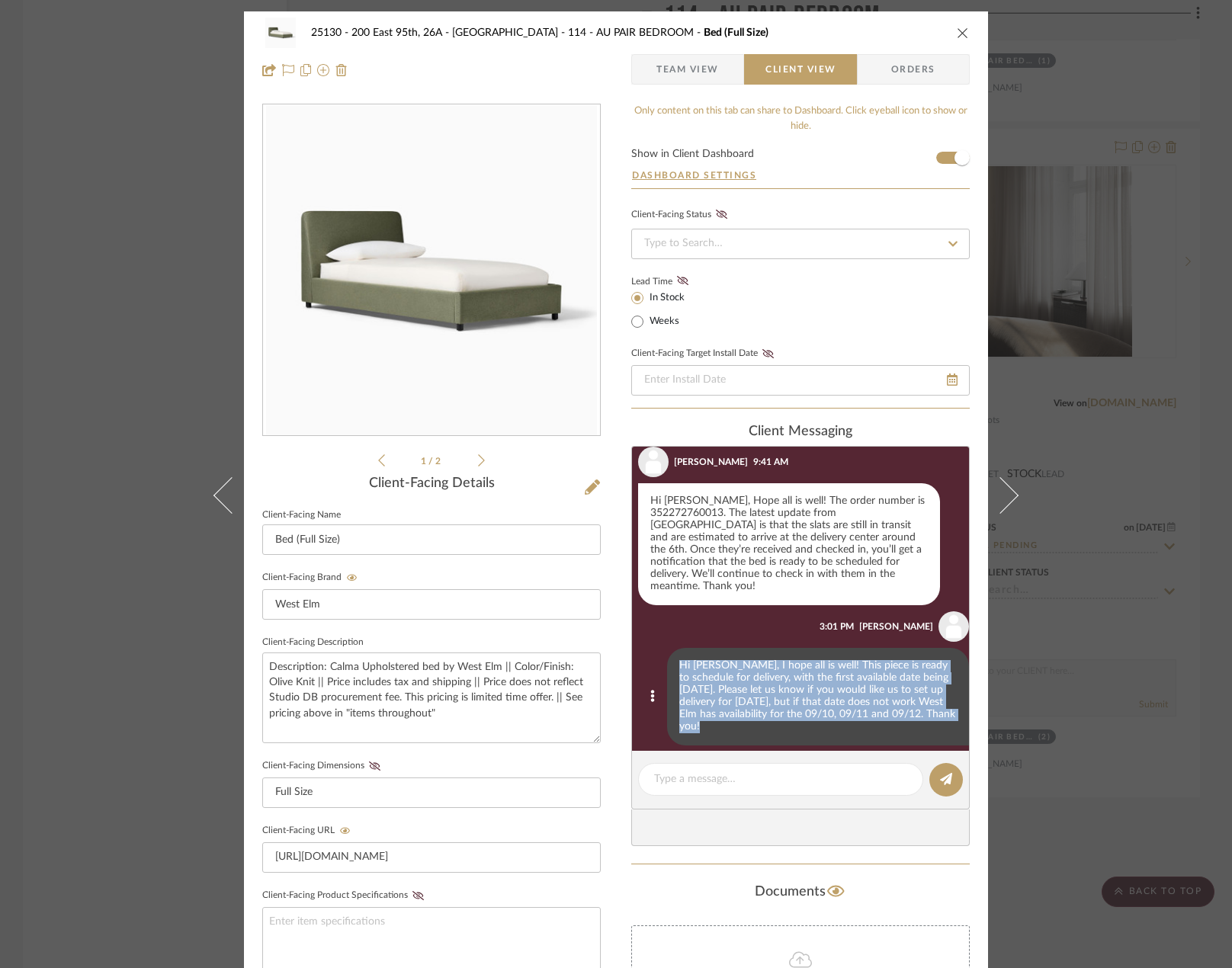
click at [783, 678] on div "Hi [PERSON_NAME], I hope all is well! This piece is ready to schedule for deliv…" at bounding box center [817, 696] width 302 height 97
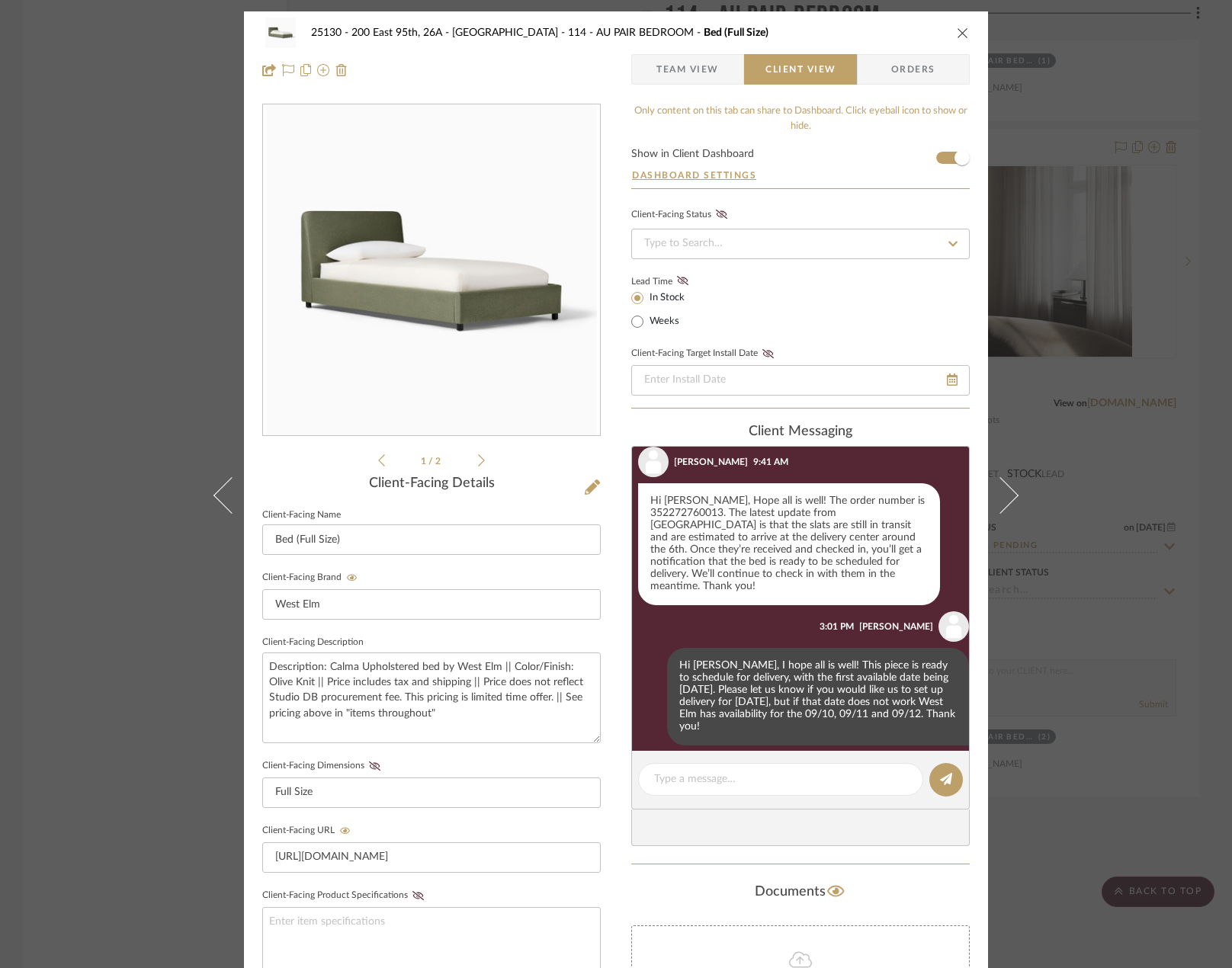
click at [670, 57] on span "Team View" at bounding box center [687, 69] width 62 height 31
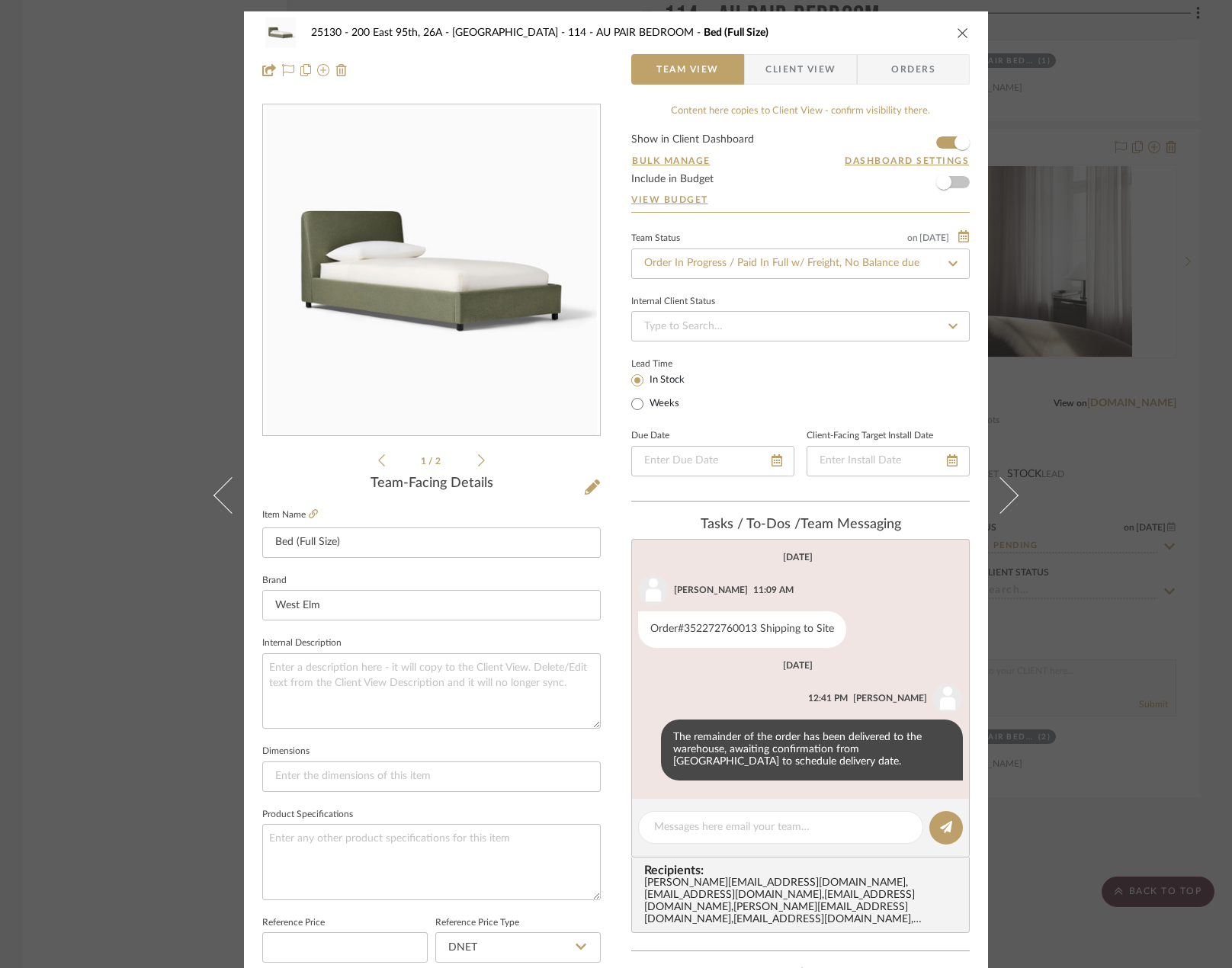
click at [1096, 369] on div "25130 - 200 East 95th, 26A - Kosheleva 114 - AU PAIR BEDROOM Bed (Full Size) Te…" at bounding box center [616, 484] width 1232 height 968
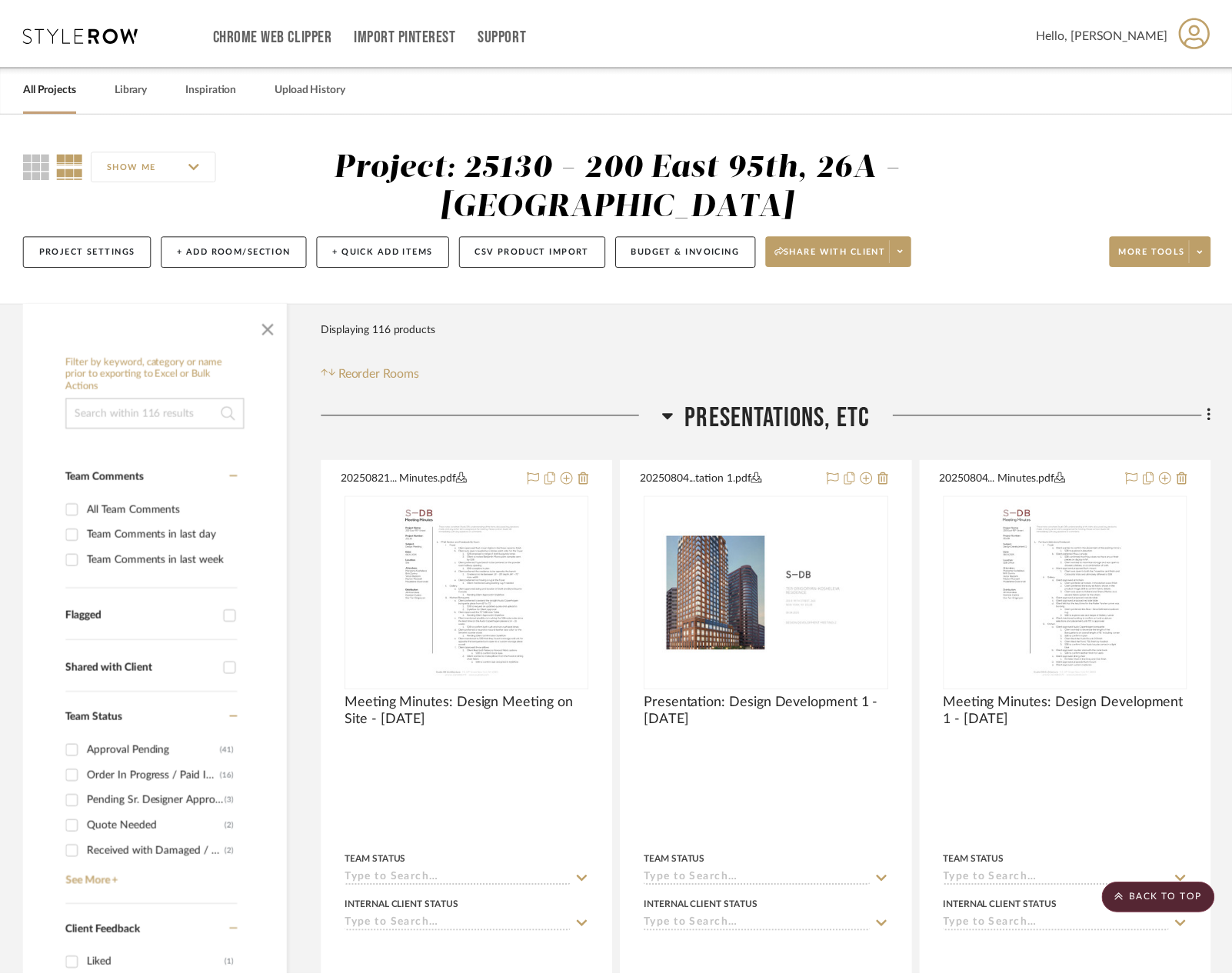
scroll to position [21313, 0]
